Goal: Book appointment/travel/reservation

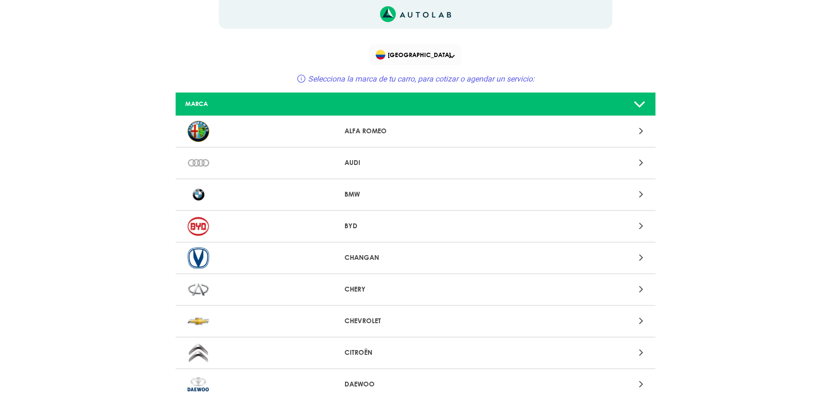
click at [304, 168] on div at bounding box center [258, 163] width 157 height 21
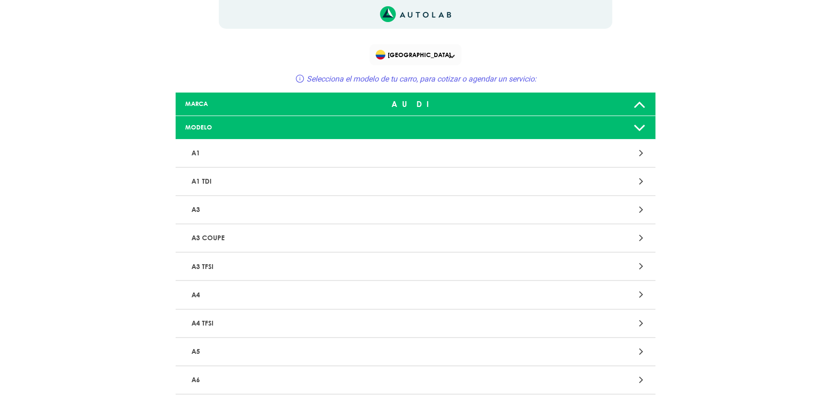
click at [210, 210] on p "A3" at bounding box center [337, 210] width 299 height 18
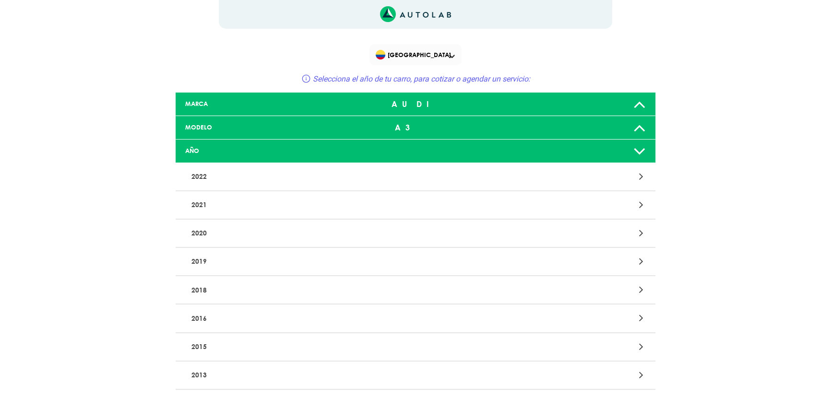
click at [216, 341] on p "2015" at bounding box center [337, 347] width 299 height 18
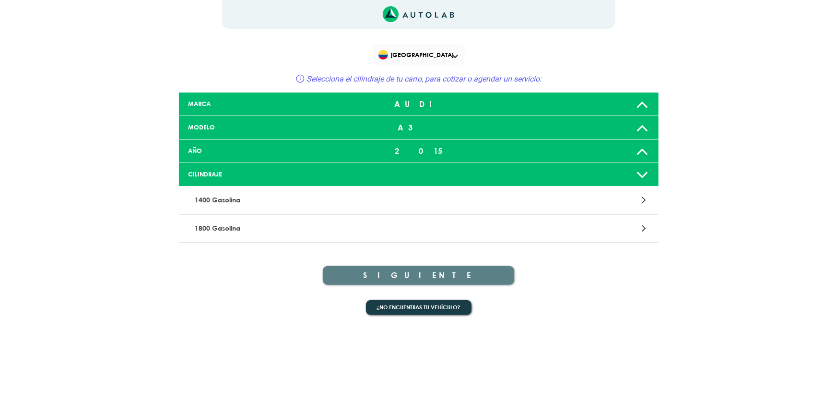
click at [271, 230] on p "1800 Gasolina" at bounding box center [340, 229] width 299 height 18
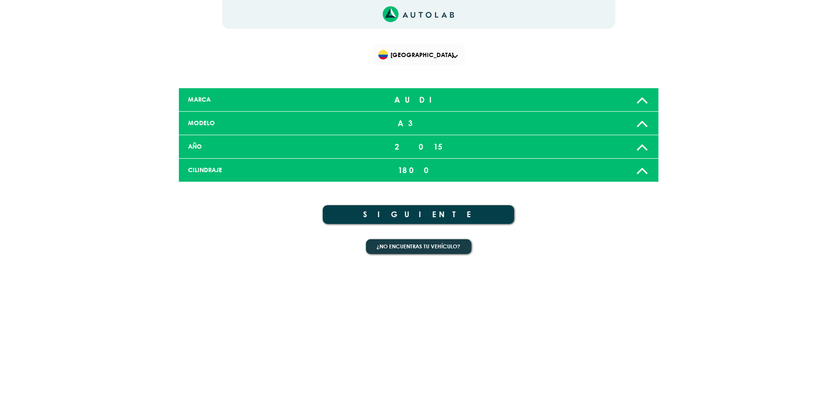
click at [376, 219] on button "SIGUIENTE" at bounding box center [419, 214] width 192 height 19
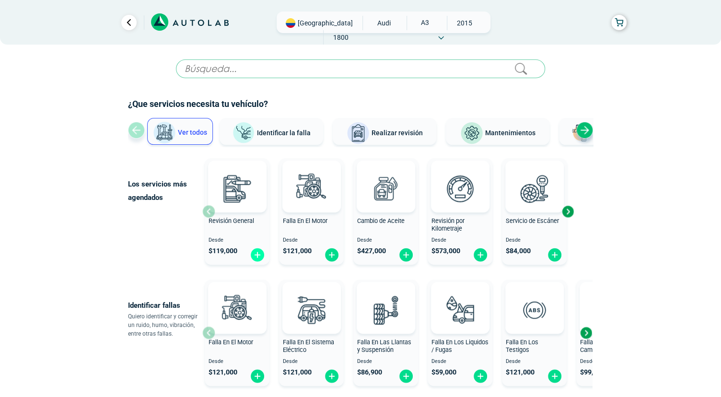
click at [255, 254] on img at bounding box center [257, 254] width 15 height 15
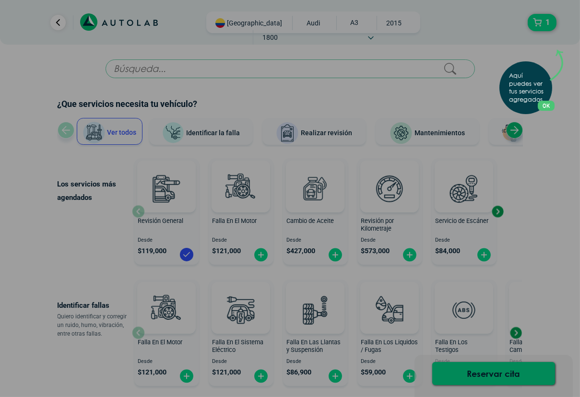
click at [484, 376] on div "Aquí puedes ver tus servicios agregados. OK .aex,.bex{fill:none!important;strok…" at bounding box center [290, 198] width 580 height 397
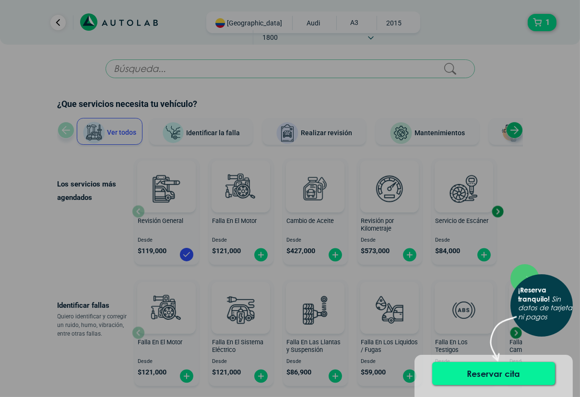
click at [483, 376] on button "Reservar cita" at bounding box center [493, 373] width 123 height 23
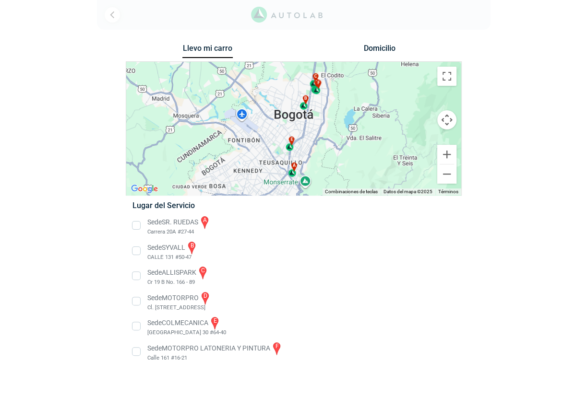
click at [139, 302] on li "Sede MOTORPRO d Cl. [STREET_ADDRESS]" at bounding box center [293, 302] width 336 height 22
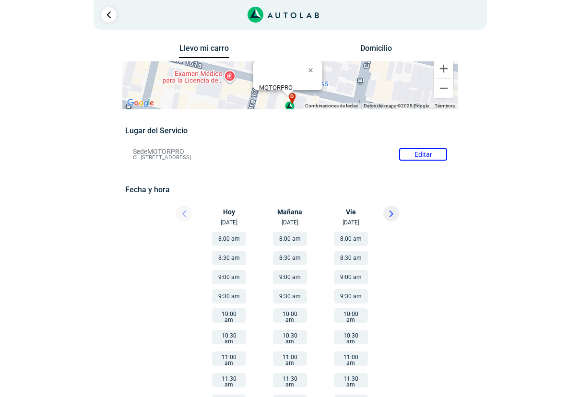
click at [394, 221] on button at bounding box center [391, 214] width 16 height 16
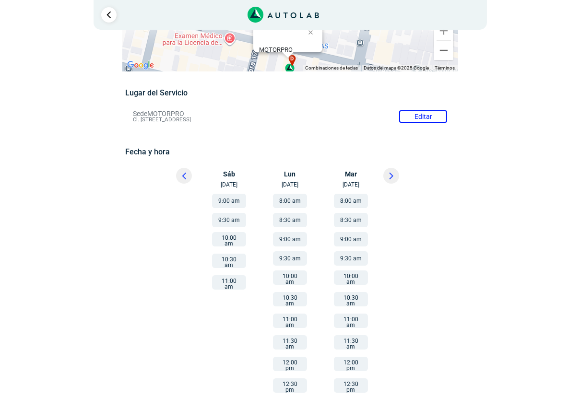
scroll to position [92, 0]
